Goal: Register for event/course

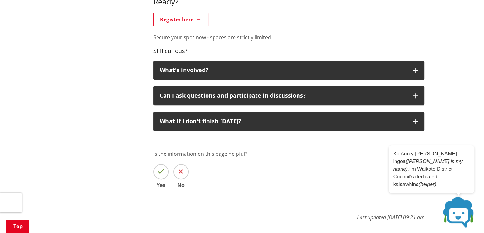
scroll to position [524, 0]
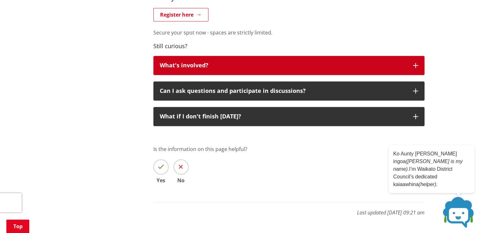
click at [415, 66] on icon "button" at bounding box center [415, 65] width 5 height 5
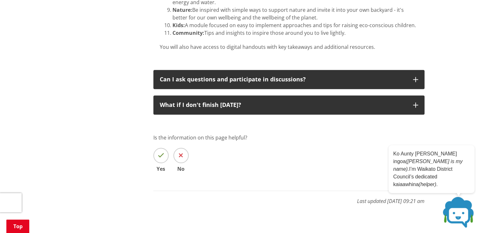
scroll to position [731, 0]
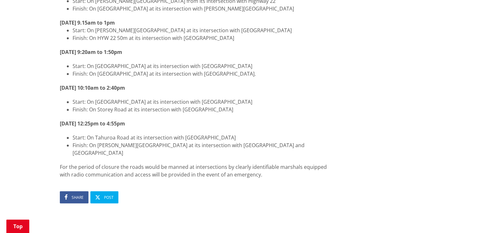
scroll to position [208, 0]
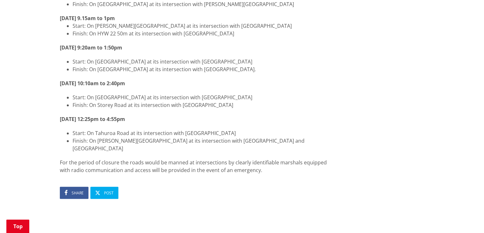
click at [466, 97] on div "Home Public Notices Road closures for Targa's Ultimate Road Race Road closures …" at bounding box center [242, 88] width 484 height 464
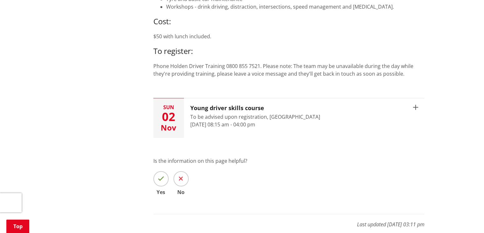
scroll to position [427, 0]
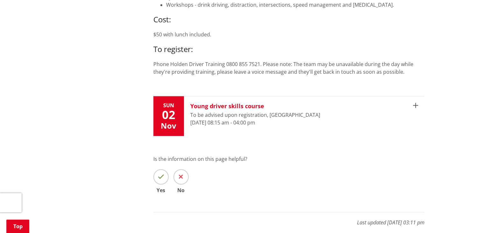
click at [231, 107] on h3 "Young driver skills course" at bounding box center [255, 106] width 130 height 7
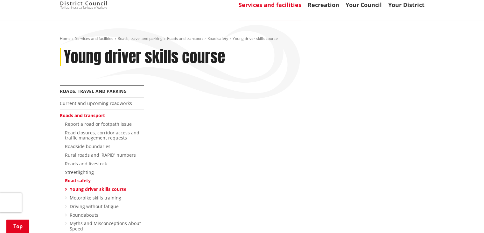
scroll to position [0, 0]
